Goal: Information Seeking & Learning: Learn about a topic

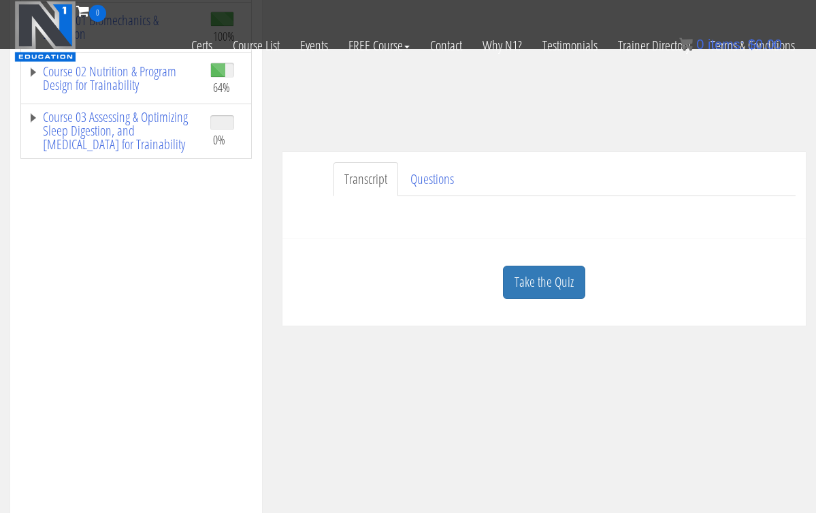
scroll to position [233, 0]
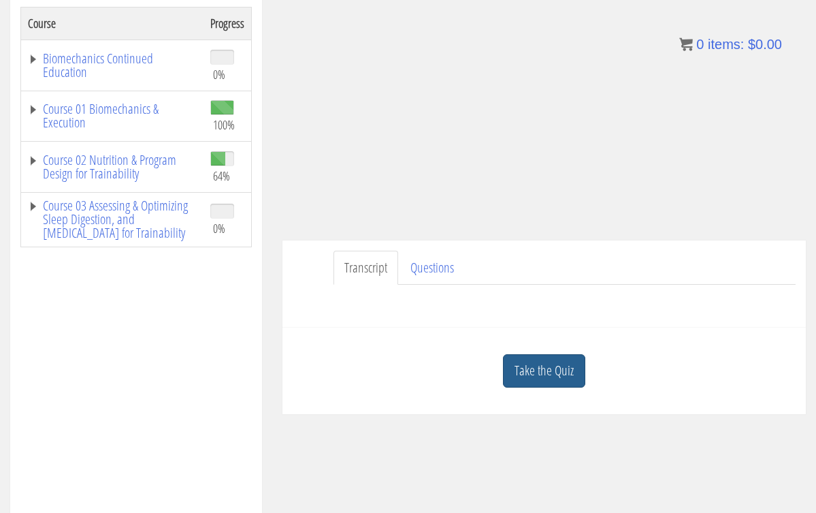
click at [529, 379] on link "Take the Quiz" at bounding box center [544, 370] width 82 height 33
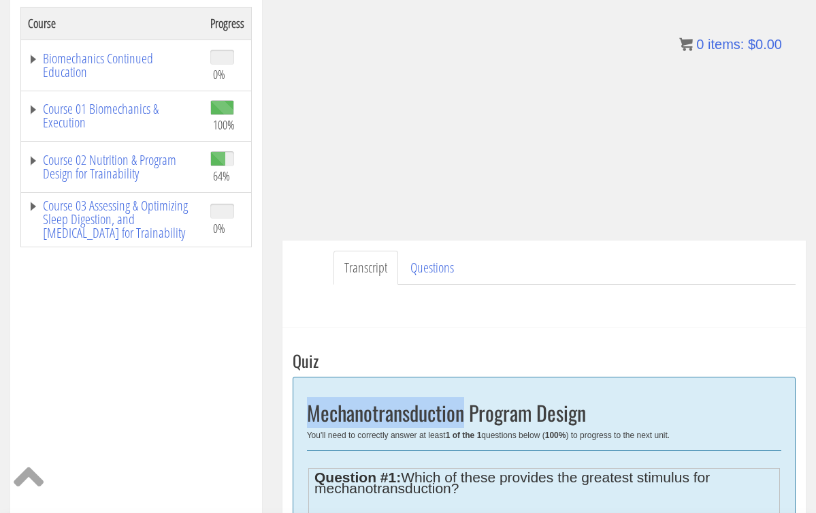
click at [529, 379] on div "Mechanotransduction Program Design You'll need to correctly answer at least 1 o…" at bounding box center [544, 505] width 503 height 256
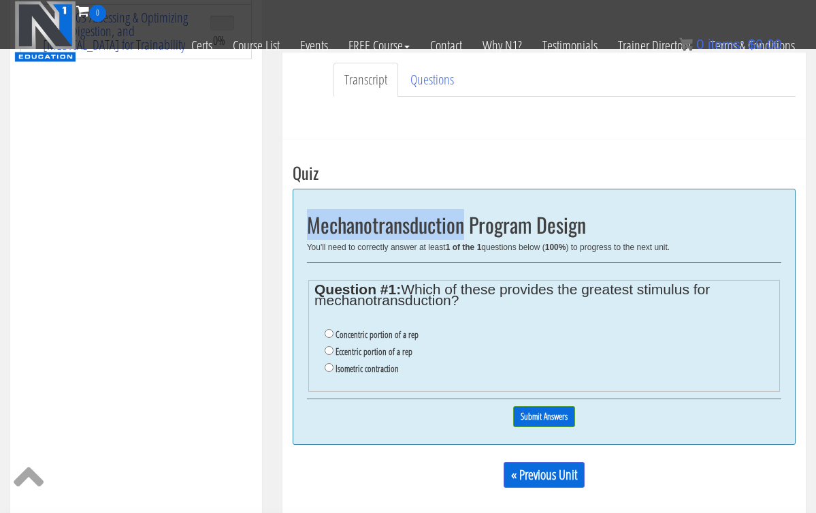
scroll to position [334, 0]
click at [328, 347] on input "Eccentric portion of a rep" at bounding box center [329, 351] width 9 height 9
radio input "true"
click at [328, 347] on input "Eccentric portion of a rep" at bounding box center [329, 351] width 9 height 9
click at [544, 411] on input "Submit Answers" at bounding box center [544, 416] width 62 height 21
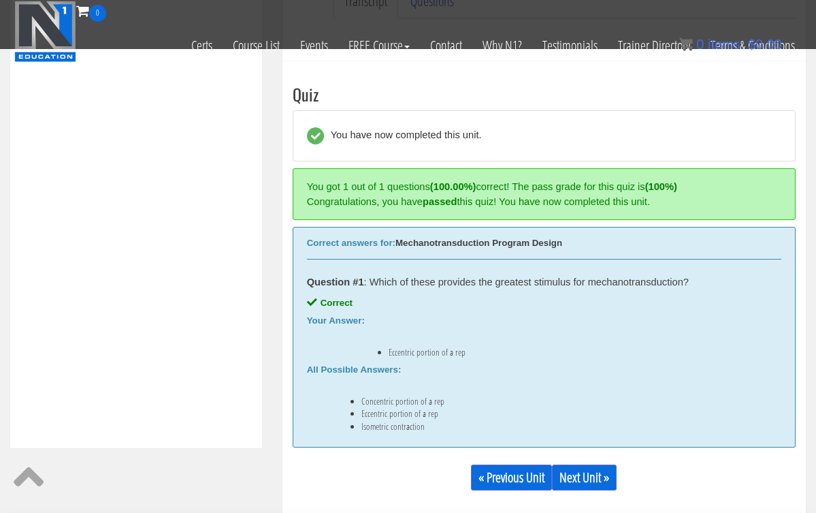
scroll to position [454, 0]
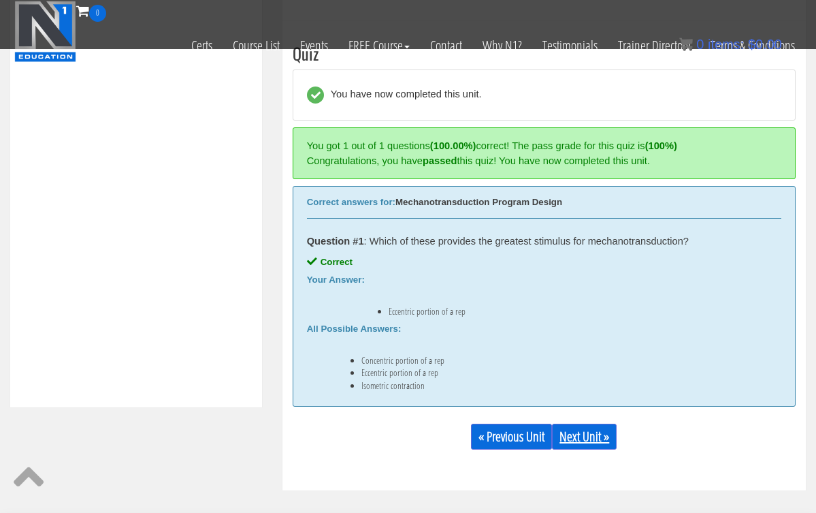
click at [567, 432] on link "Next Unit »" at bounding box center [584, 437] width 65 height 26
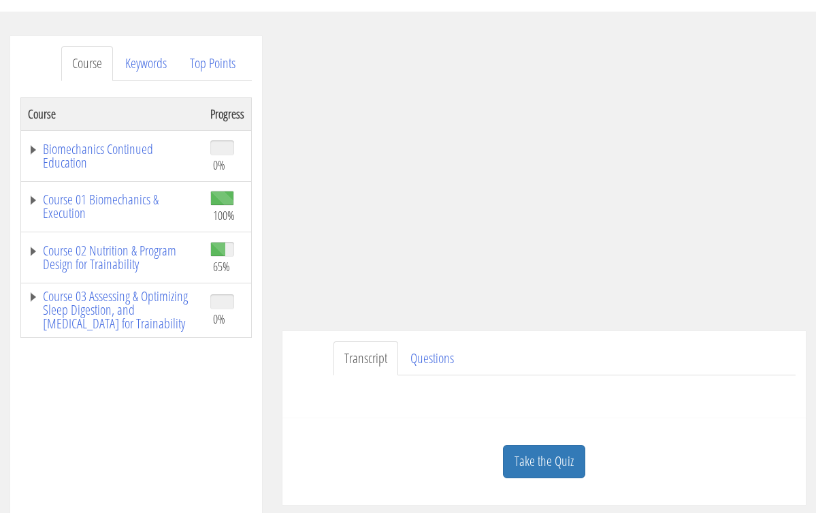
scroll to position [167, 0]
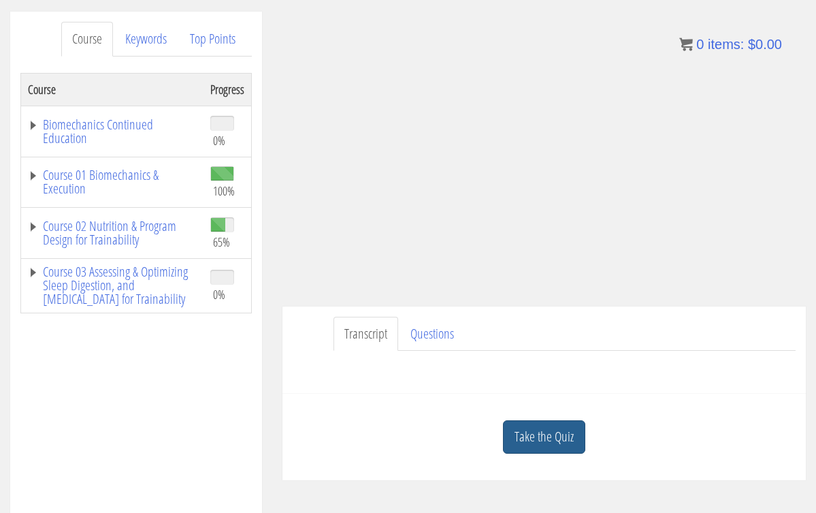
click at [545, 445] on link "Take the Quiz" at bounding box center [544, 436] width 82 height 33
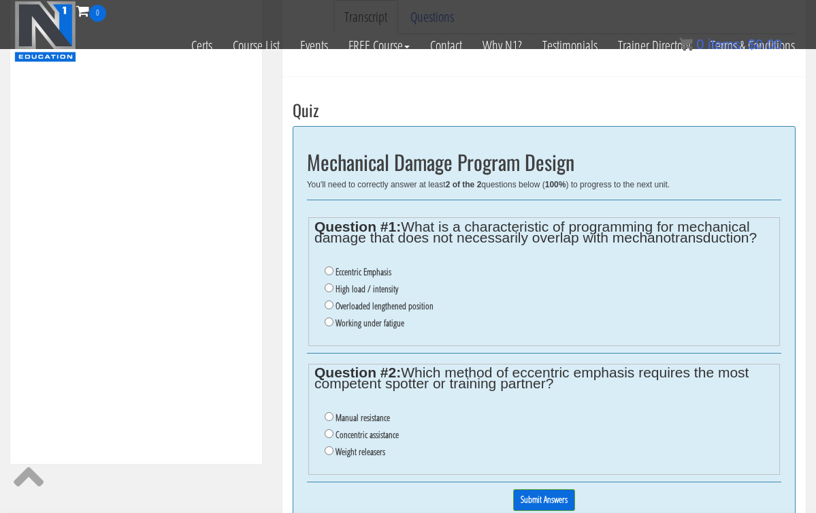
scroll to position [400, 0]
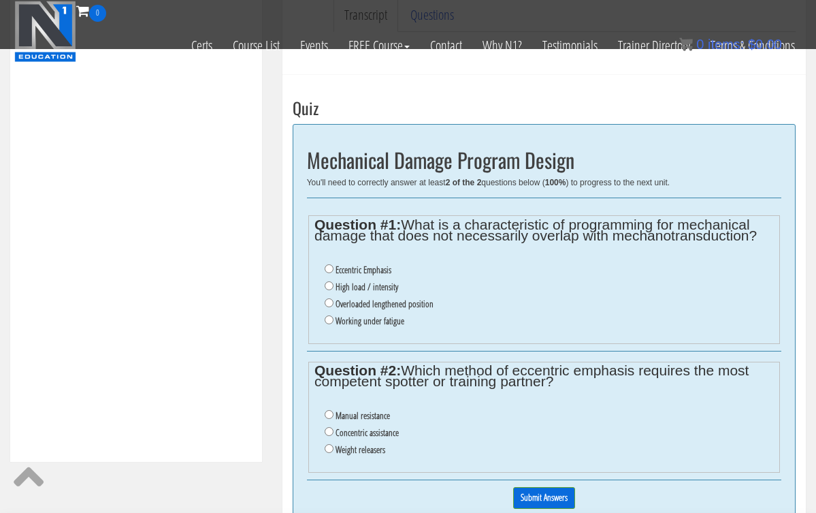
click at [328, 298] on input "Overloaded lengthened position" at bounding box center [329, 302] width 9 height 9
radio input "true"
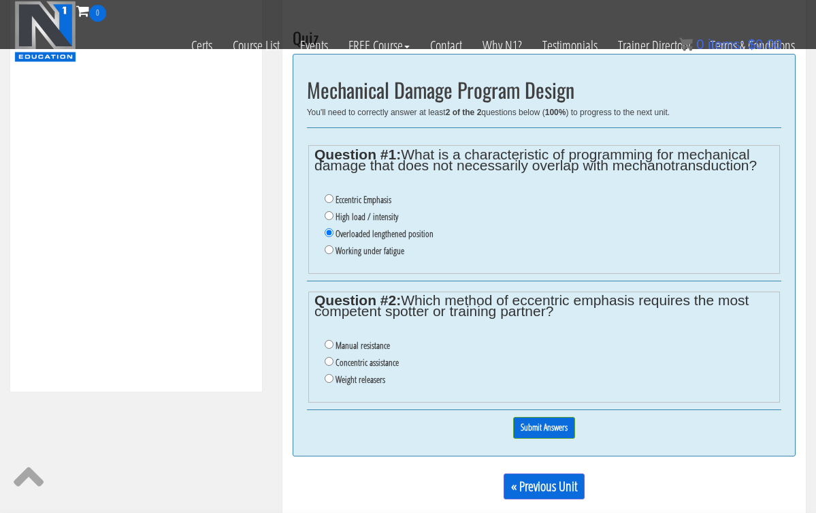
scroll to position [481, 0]
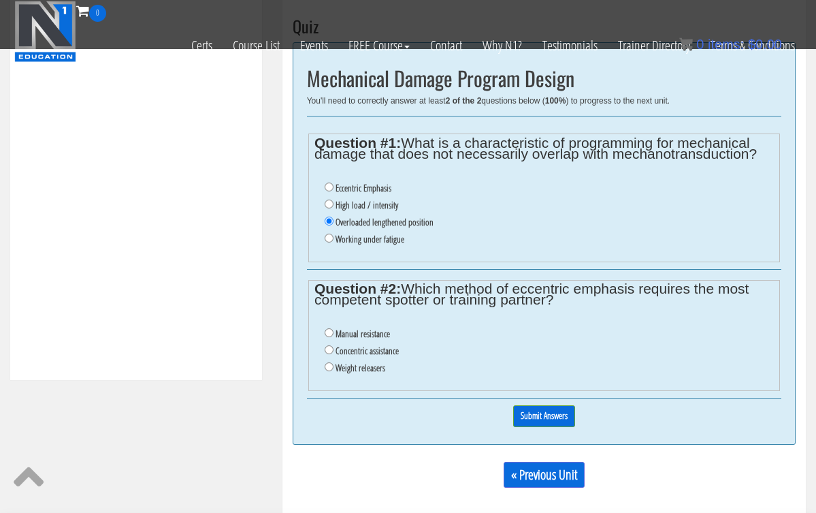
click at [328, 328] on input "Manual resistance" at bounding box center [329, 332] width 9 height 9
radio input "true"
click at [541, 405] on input "Submit Answers" at bounding box center [544, 415] width 62 height 21
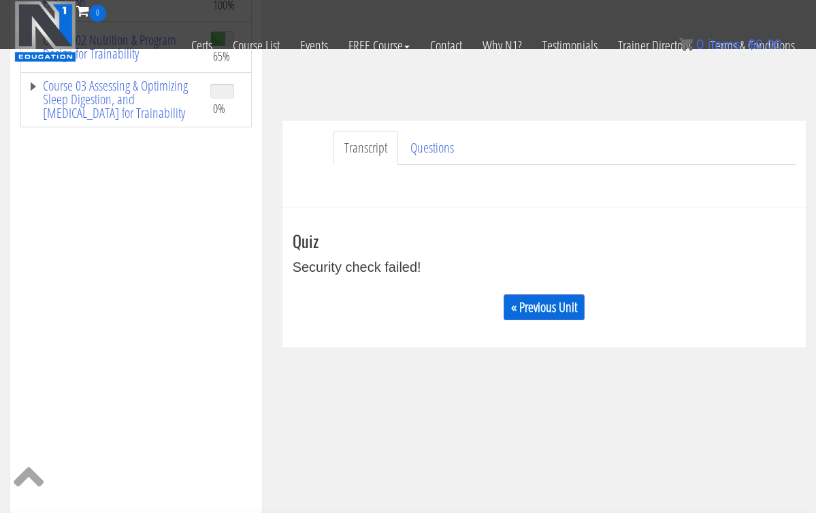
scroll to position [202, 0]
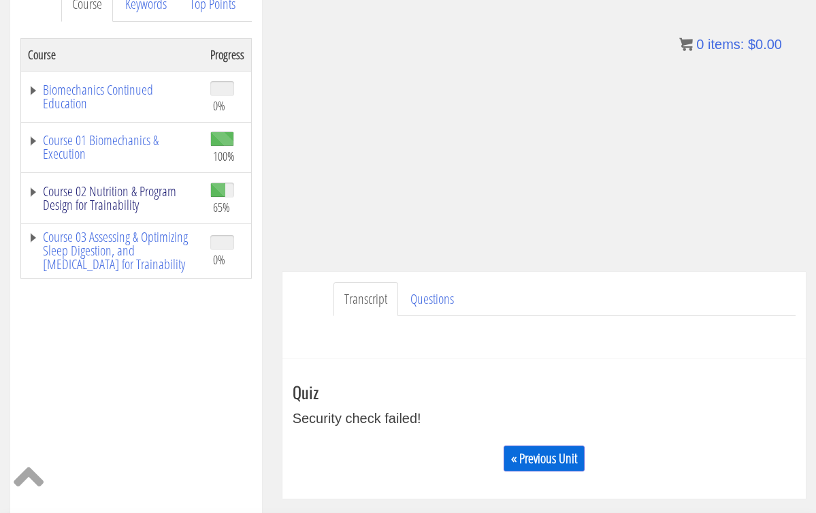
click at [70, 191] on link "Course 02 Nutrition & Program Design for Trainability" at bounding box center [112, 198] width 169 height 27
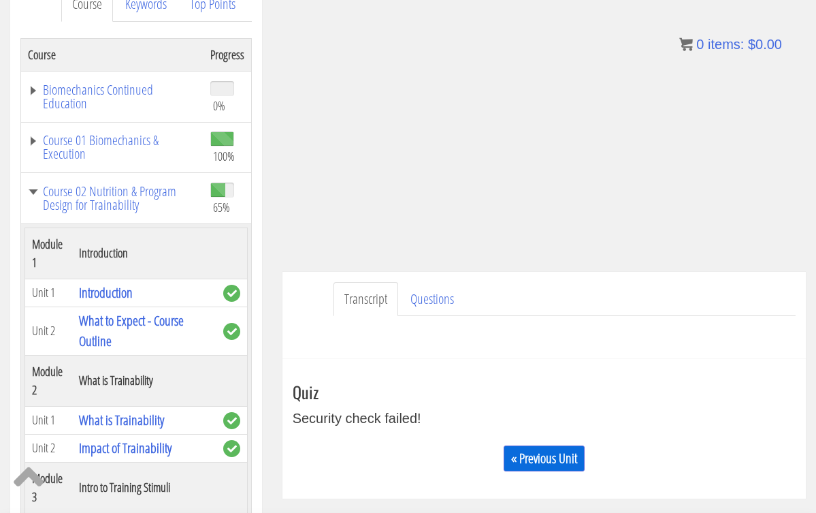
scroll to position [1, 0]
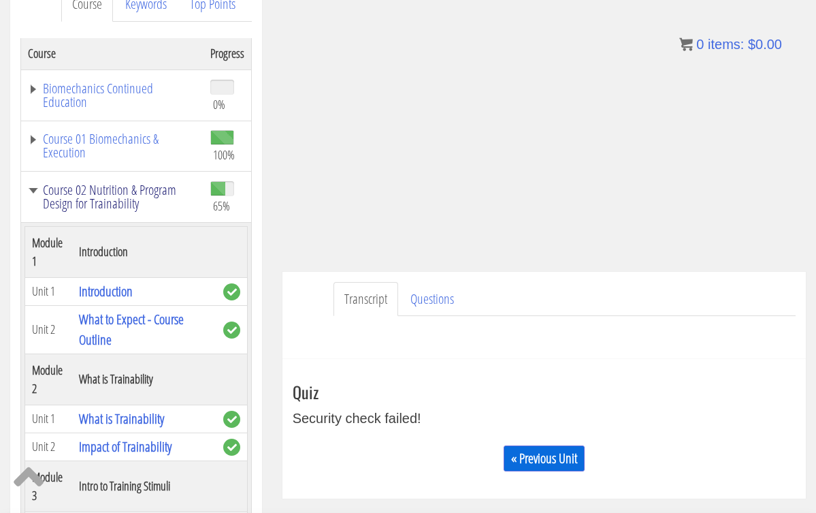
click at [122, 183] on link "Course 02 Nutrition & Program Design for Trainability" at bounding box center [112, 196] width 169 height 27
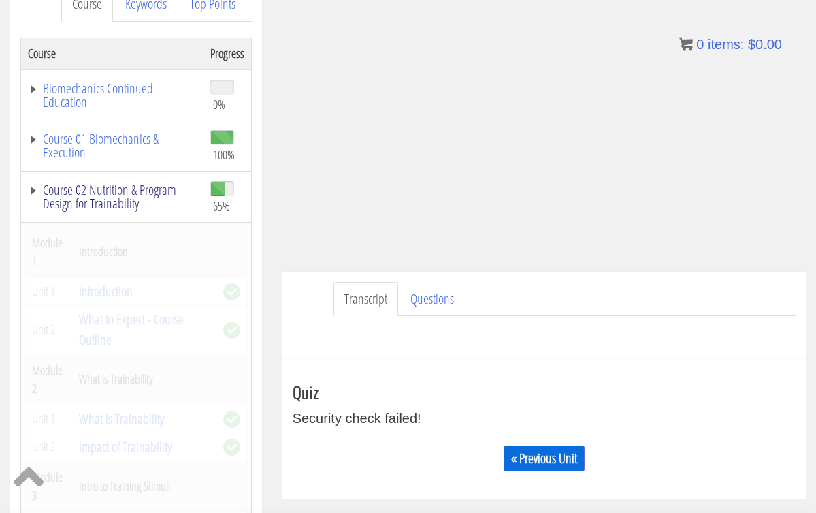
scroll to position [0, 0]
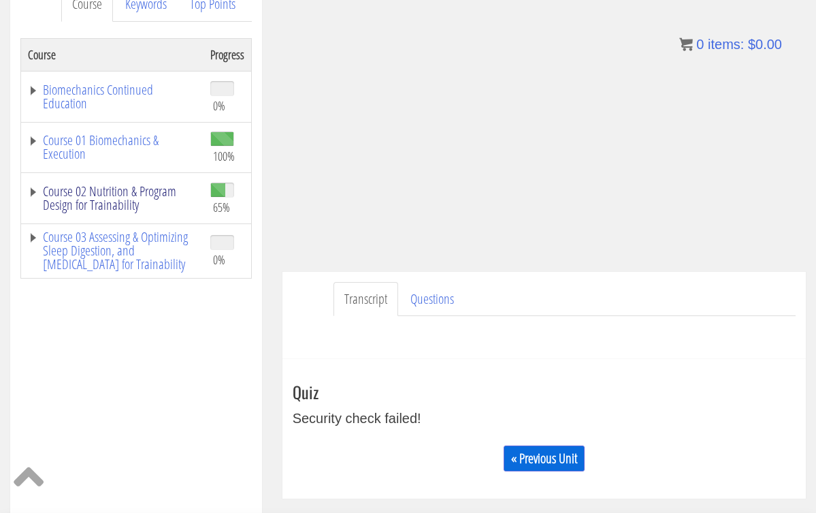
click at [130, 207] on link "Course 02 Nutrition & Program Design for Trainability" at bounding box center [112, 198] width 169 height 27
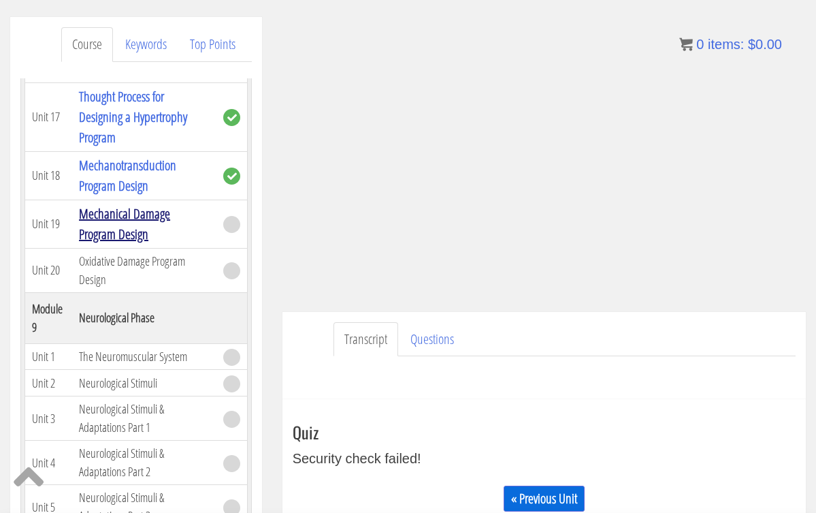
scroll to position [3108, 0]
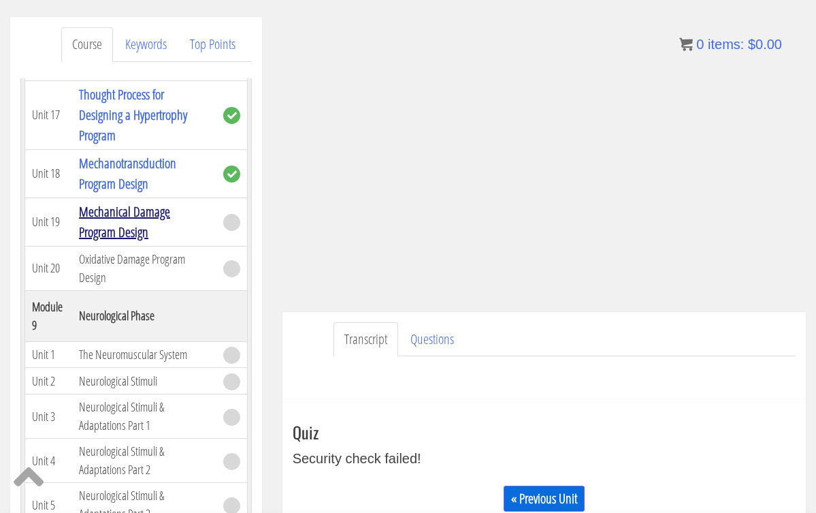
click at [136, 212] on link "Mechanical Damage Program Design" at bounding box center [124, 221] width 91 height 39
click at [526, 497] on link "« Previous Unit" at bounding box center [544, 498] width 81 height 26
click at [526, 496] on link "« Previous Unit" at bounding box center [544, 498] width 81 height 26
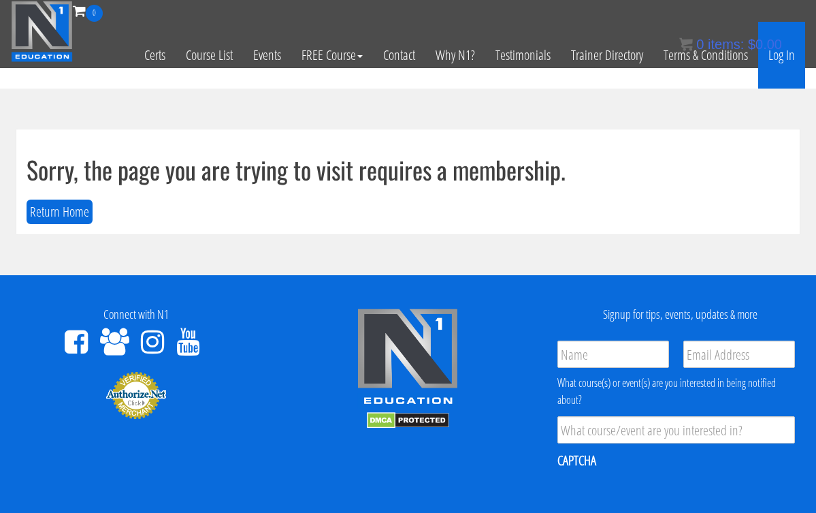
click at [785, 61] on link "Log In" at bounding box center [782, 55] width 47 height 67
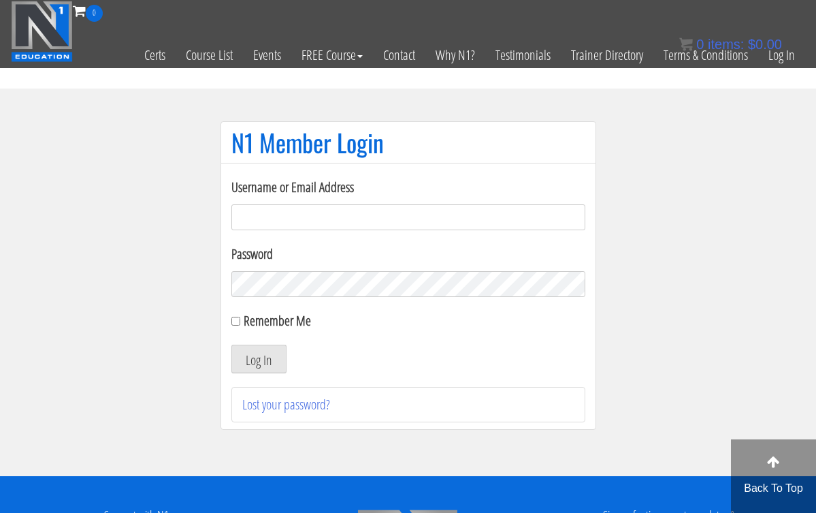
type input "[EMAIL_ADDRESS][DOMAIN_NAME]"
click at [258, 359] on button "Log In" at bounding box center [259, 359] width 55 height 29
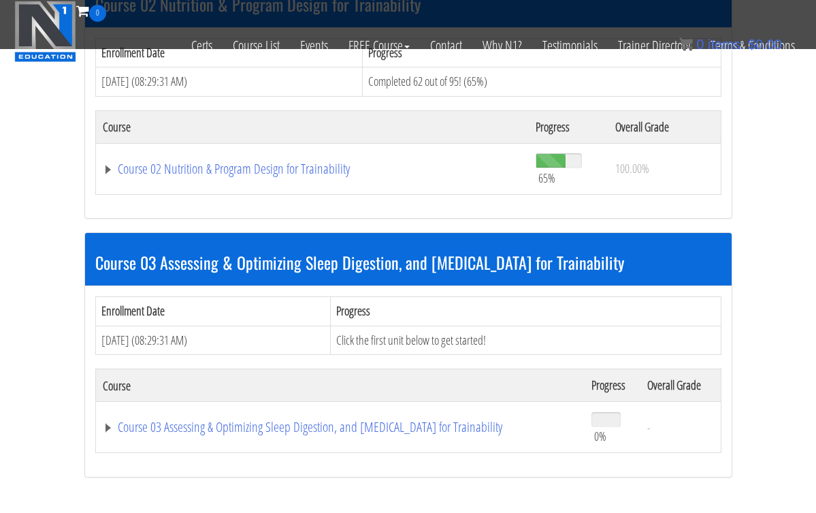
scroll to position [705, 0]
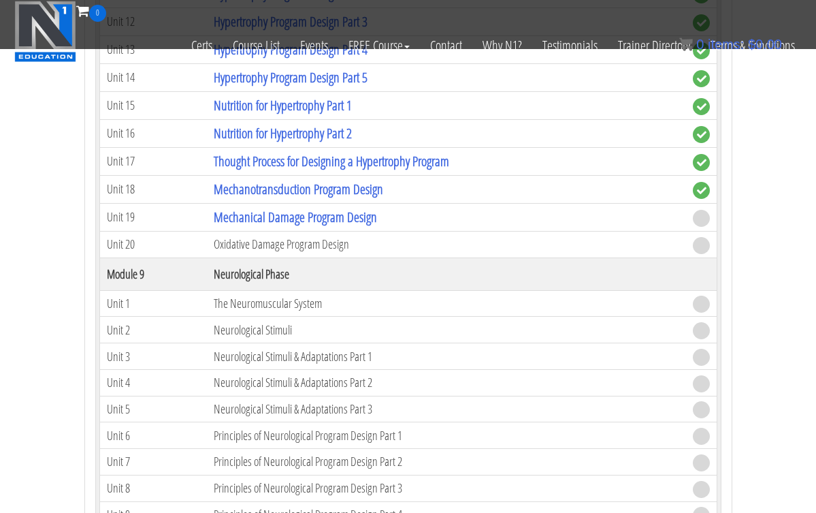
scroll to position [2715, 0]
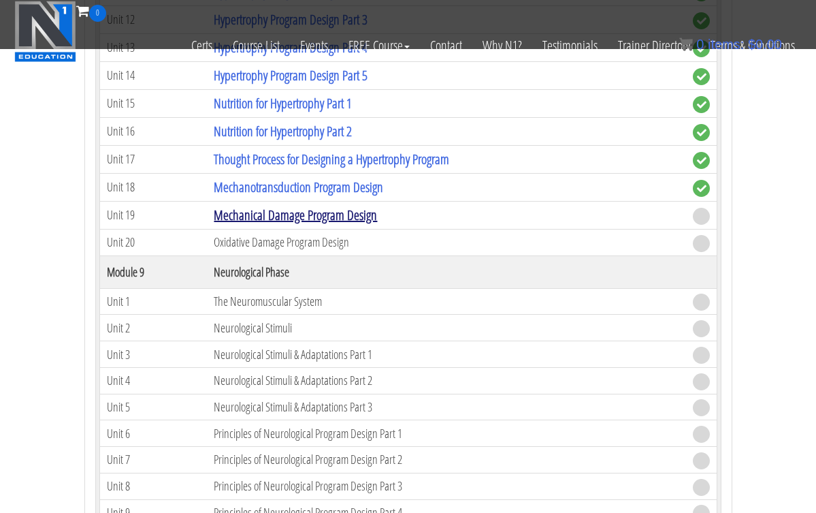
click at [321, 210] on link "Mechanical Damage Program Design" at bounding box center [295, 215] width 163 height 18
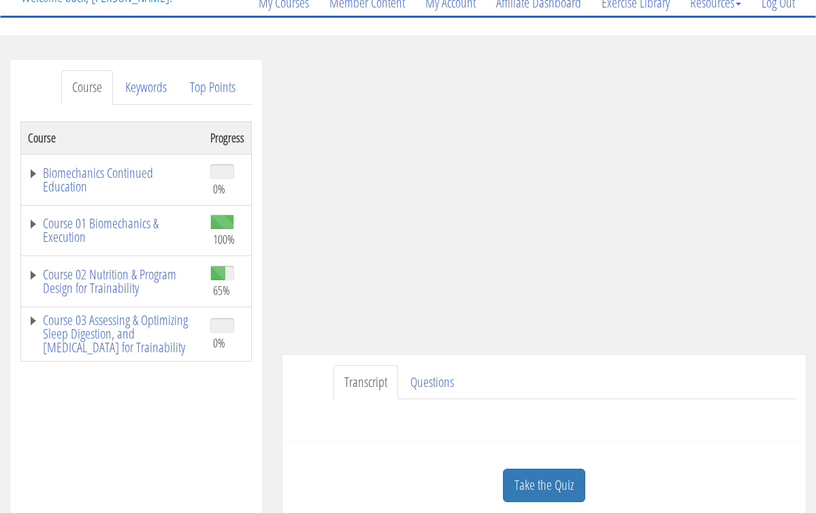
scroll to position [123, 0]
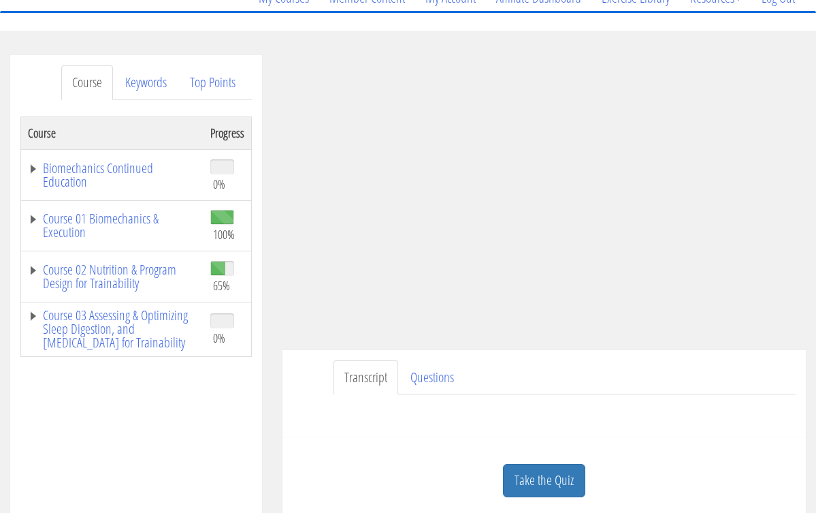
click at [534, 474] on link "Take the Quiz" at bounding box center [544, 480] width 82 height 33
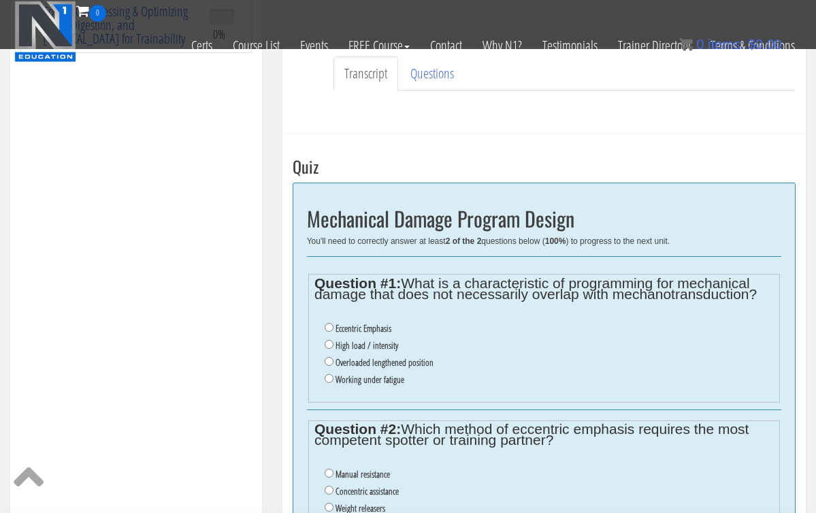
scroll to position [342, 0]
click at [329, 356] on input "Overloaded lengthened position" at bounding box center [329, 360] width 9 height 9
radio input "true"
click at [329, 356] on input "Overloaded lengthened position" at bounding box center [329, 360] width 9 height 9
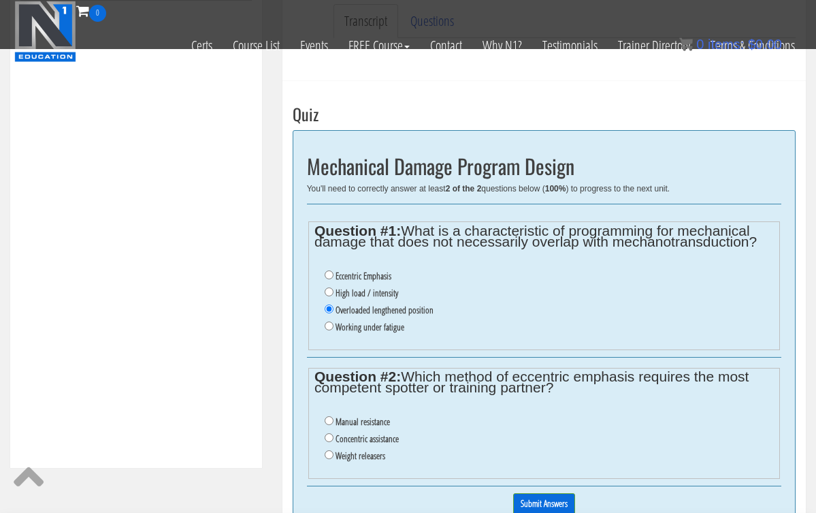
scroll to position [396, 0]
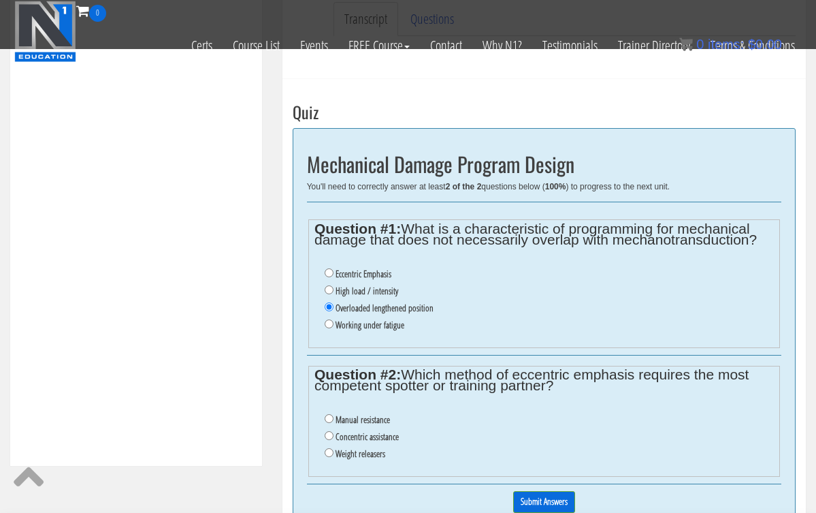
click at [329, 414] on input "Manual resistance" at bounding box center [329, 418] width 9 height 9
radio input "true"
click at [549, 491] on input "Submit Answers" at bounding box center [544, 501] width 62 height 21
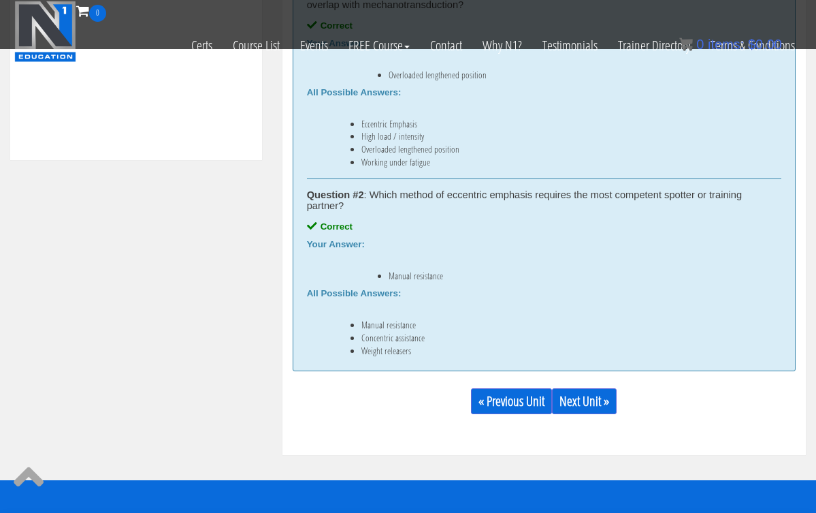
scroll to position [704, 0]
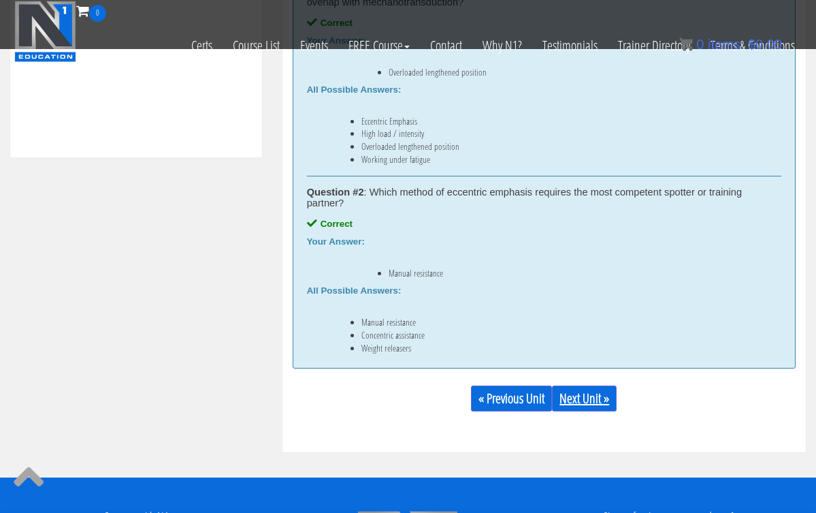
click at [590, 394] on link "Next Unit »" at bounding box center [584, 398] width 65 height 26
